Goal: Navigation & Orientation: Find specific page/section

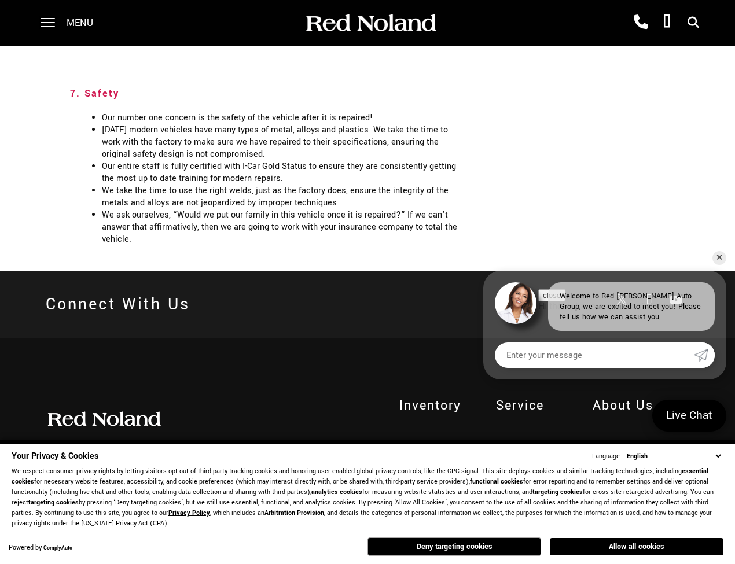
scroll to position [2286, 0]
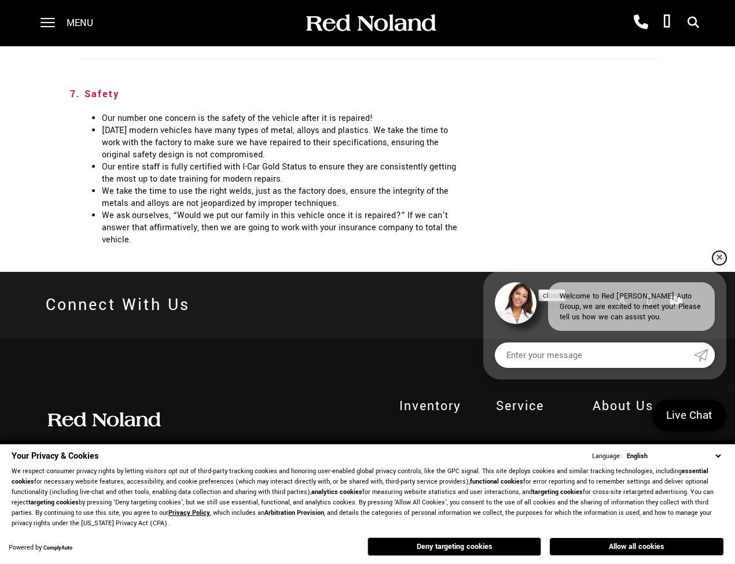
click at [720, 258] on link "✕" at bounding box center [719, 258] width 14 height 14
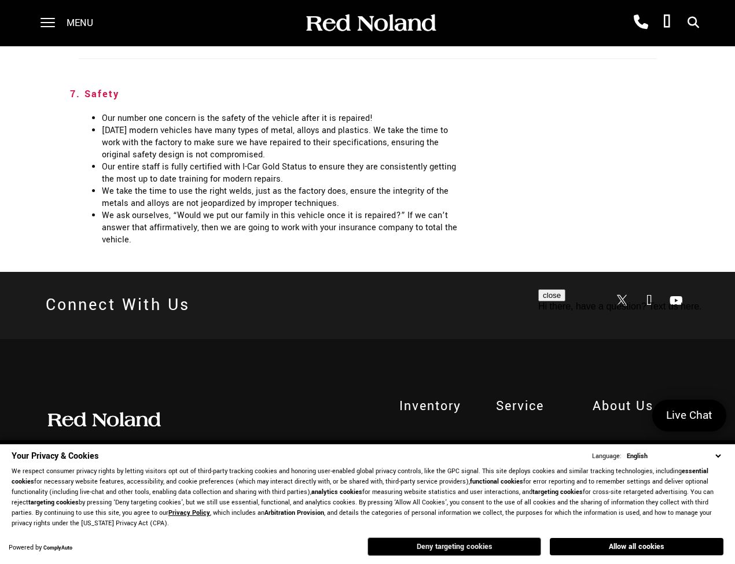
click at [452, 548] on button "Deny targeting cookies" at bounding box center [454, 546] width 174 height 19
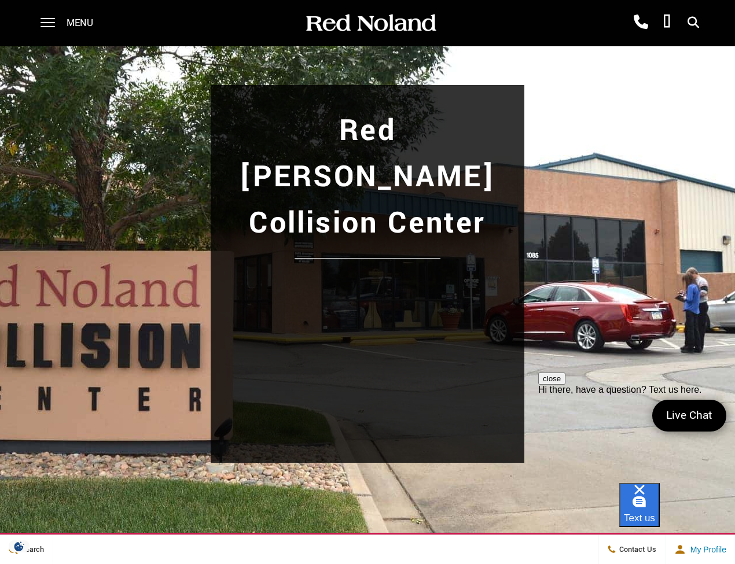
scroll to position [18, 0]
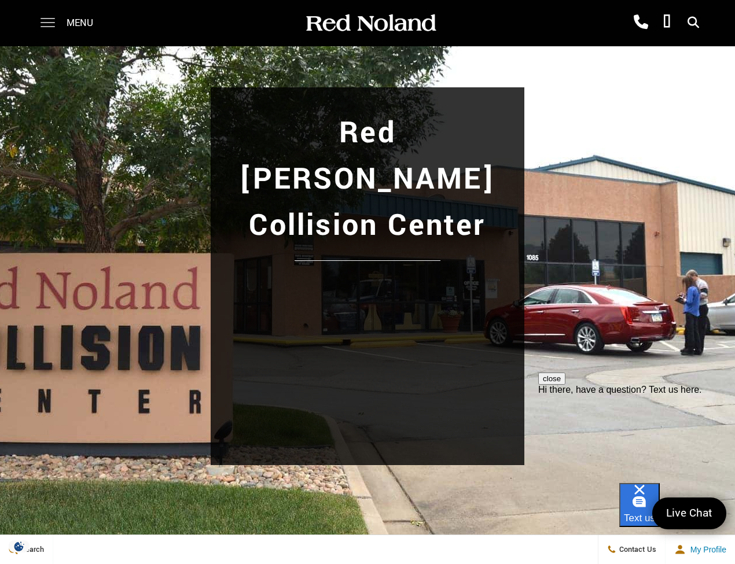
click at [50, 23] on span at bounding box center [47, 23] width 14 height 46
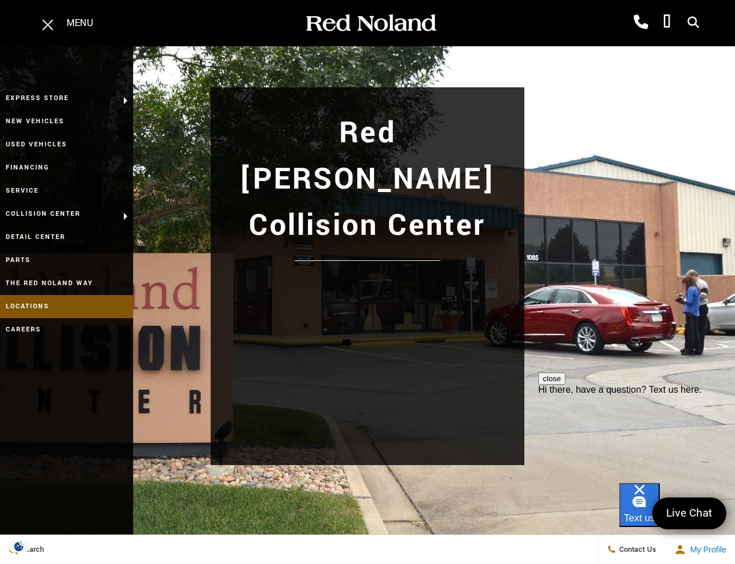
click at [45, 307] on link "Locations" at bounding box center [66, 306] width 133 height 23
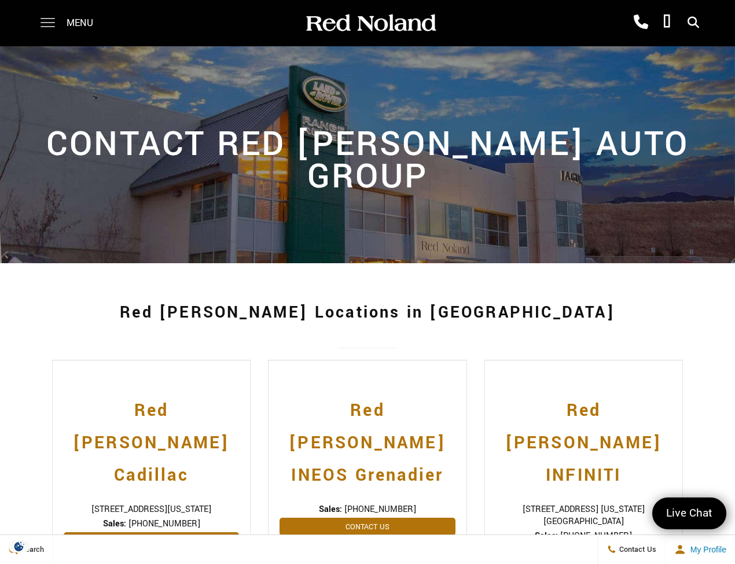
click at [43, 28] on span at bounding box center [47, 23] width 14 height 46
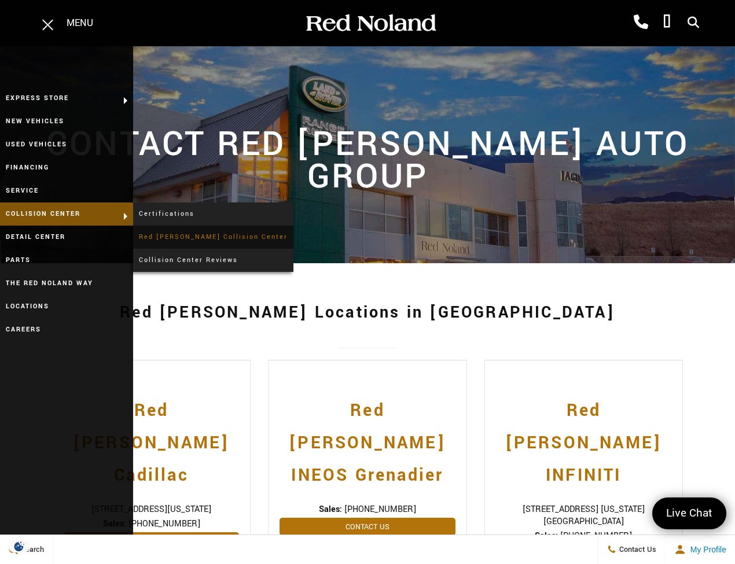
click at [183, 237] on link "Red [PERSON_NAME] Collision Center" at bounding box center [213, 237] width 160 height 23
